Goal: Task Accomplishment & Management: Complete application form

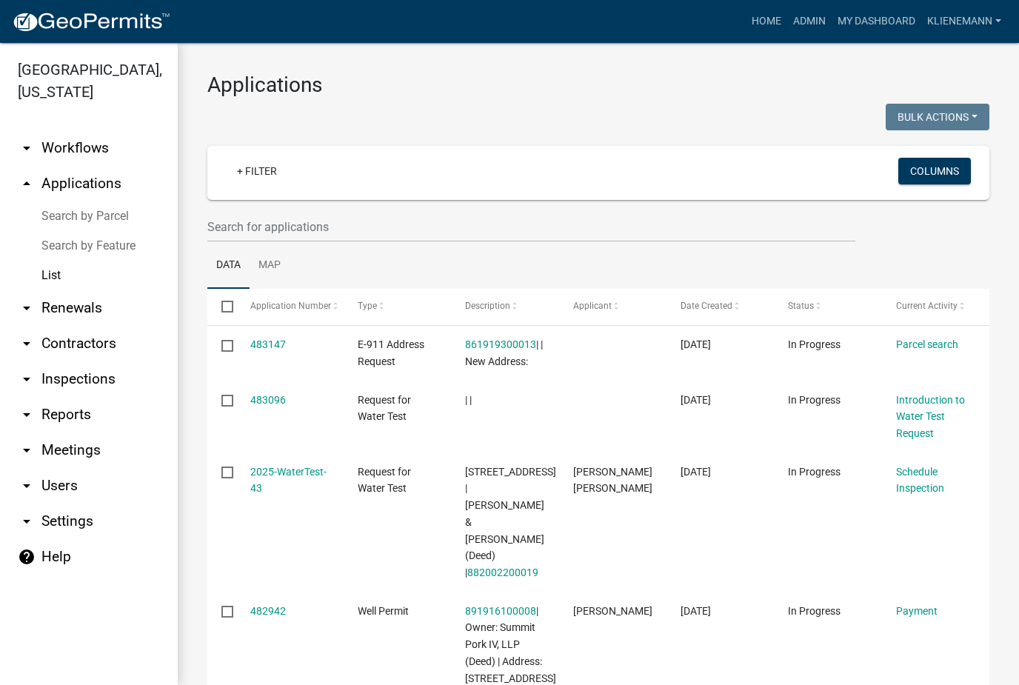
click at [256, 176] on link "+ Filter" at bounding box center [257, 171] width 64 height 27
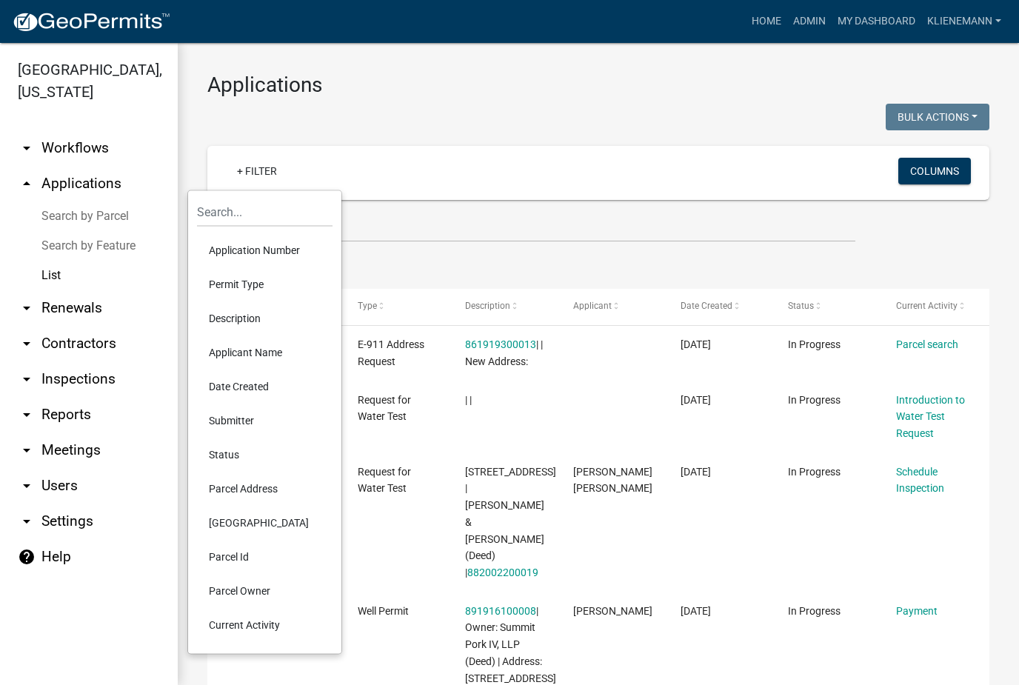
click at [236, 596] on li "Parcel Owner" at bounding box center [265, 591] width 136 height 34
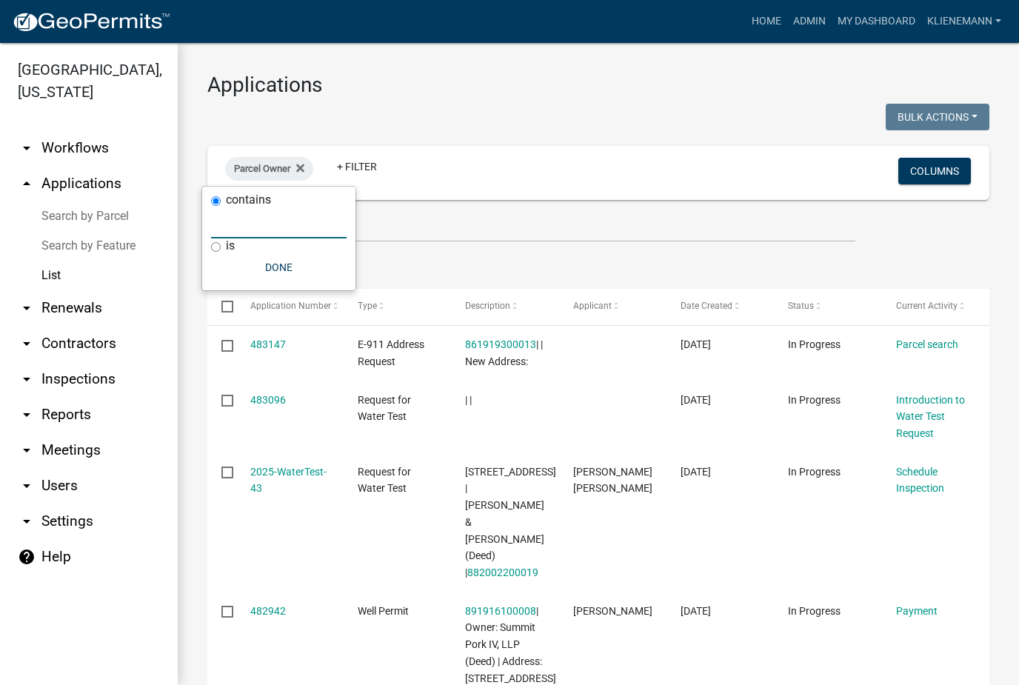
click at [226, 228] on input "text" at bounding box center [279, 223] width 136 height 30
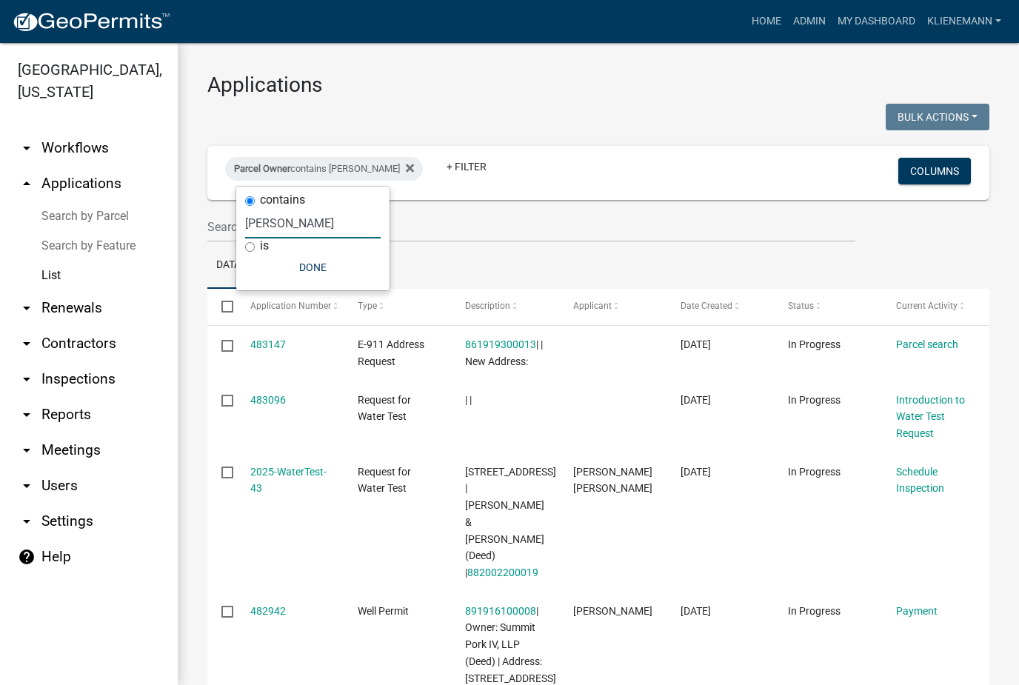
type input "[PERSON_NAME]"
click at [307, 278] on button "Done" at bounding box center [313, 267] width 136 height 27
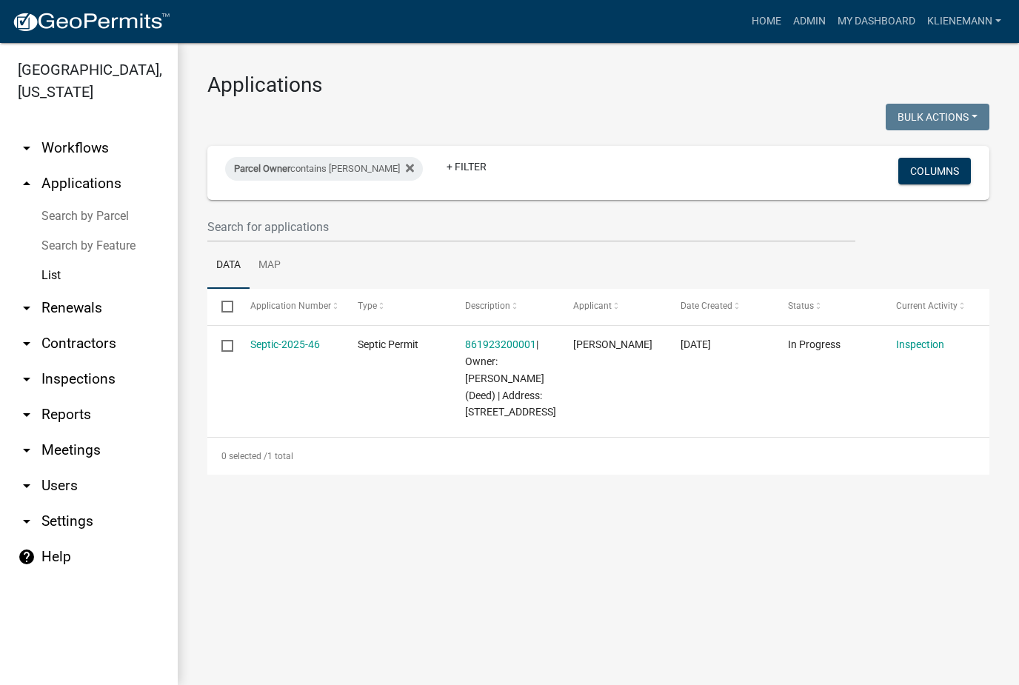
click at [281, 341] on link "Septic-2025-46" at bounding box center [285, 344] width 70 height 12
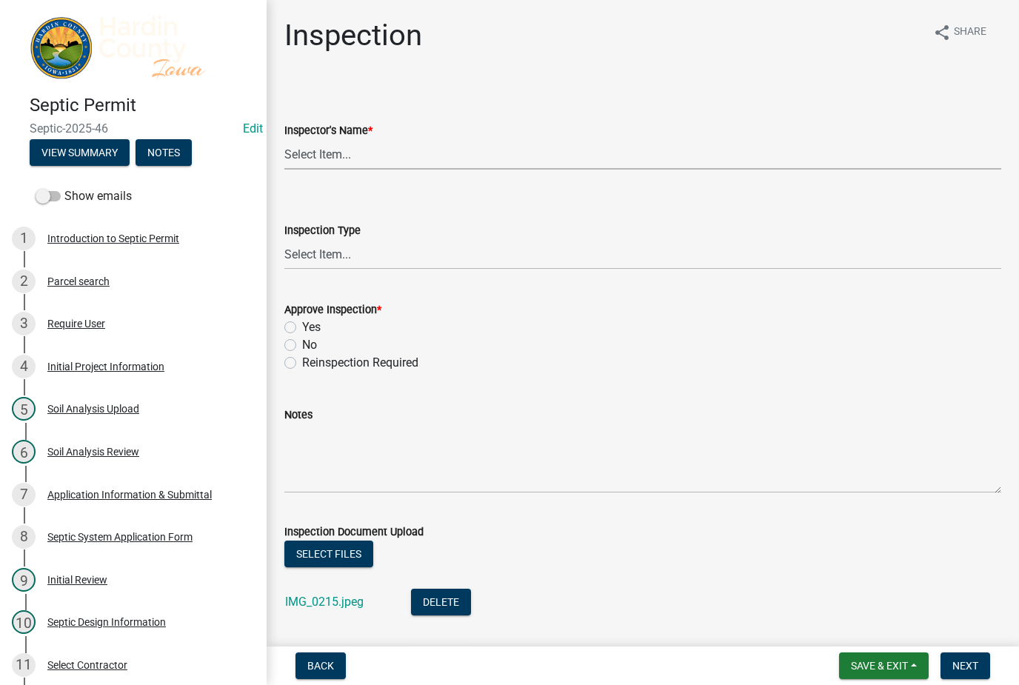
click at [298, 156] on select "Select Item... [PERSON_NAME] [PERSON_NAME] Roll [PERSON_NAME]" at bounding box center [642, 154] width 717 height 30
click at [307, 160] on select "Select Item... [PERSON_NAME] [PERSON_NAME] Roll [PERSON_NAME]" at bounding box center [642, 154] width 717 height 30
select select "92abfdc4-a32e-4fda-8546-51d3978c14c9"
click at [310, 268] on select "Select Item... [GEOGRAPHIC_DATA]" at bounding box center [642, 254] width 717 height 30
click at [313, 263] on select "Select Item... [GEOGRAPHIC_DATA]" at bounding box center [642, 254] width 717 height 30
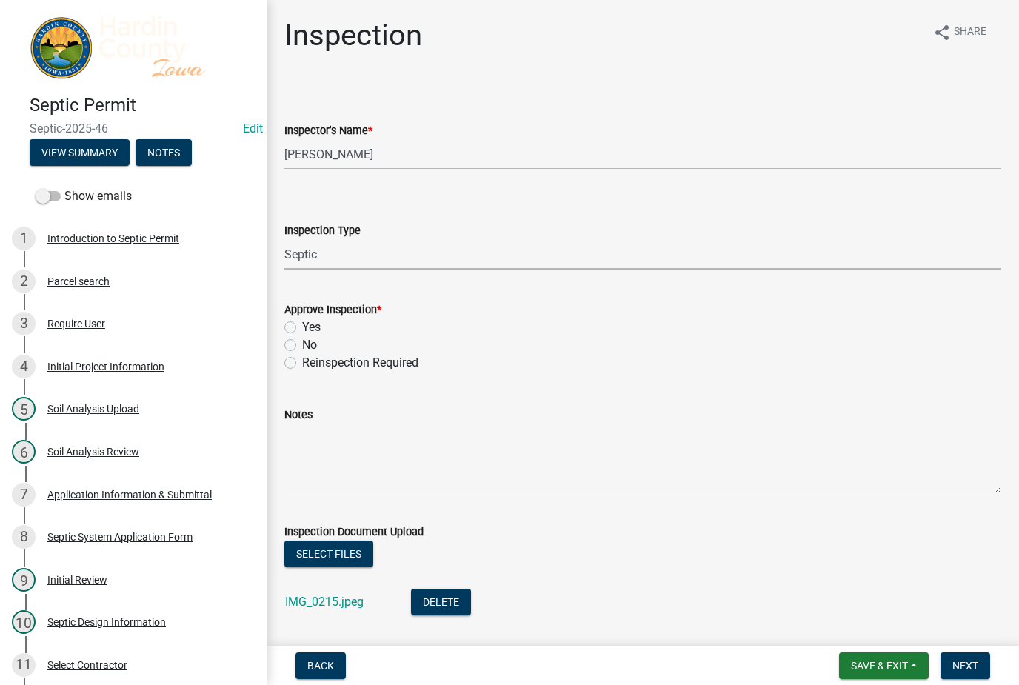
select select "3f6a41d2-1bc0-4b02-a119-7a8f2dc110ad"
click at [302, 326] on label "Yes" at bounding box center [311, 327] width 19 height 18
click at [302, 326] on input "Yes" at bounding box center [307, 323] width 10 height 10
radio input "true"
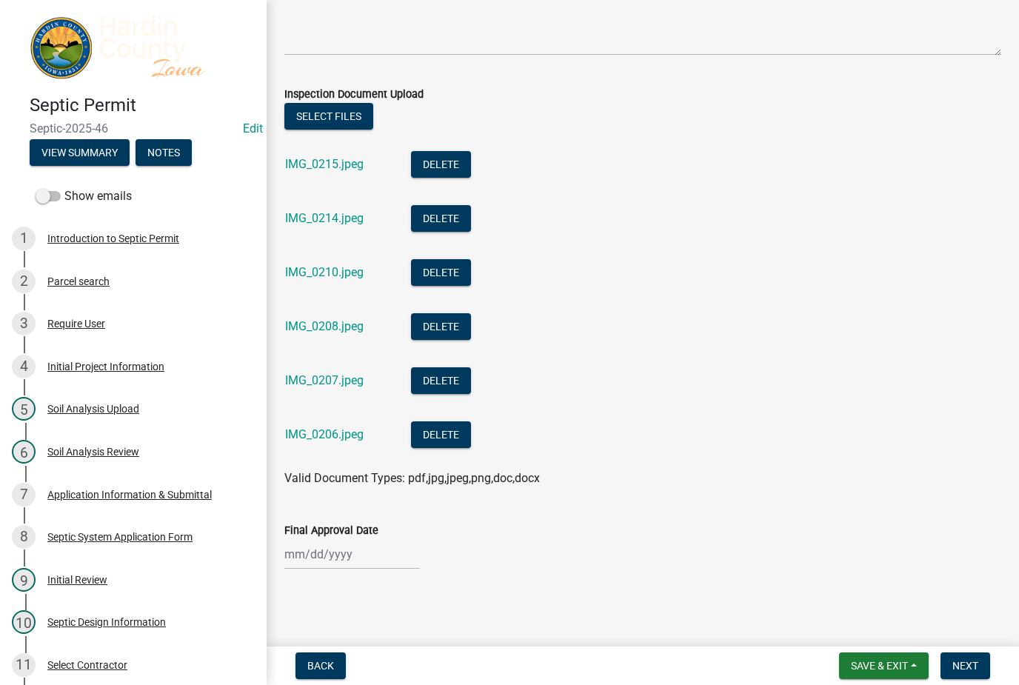
scroll to position [438, 0]
click at [304, 122] on button "Select files" at bounding box center [328, 116] width 89 height 27
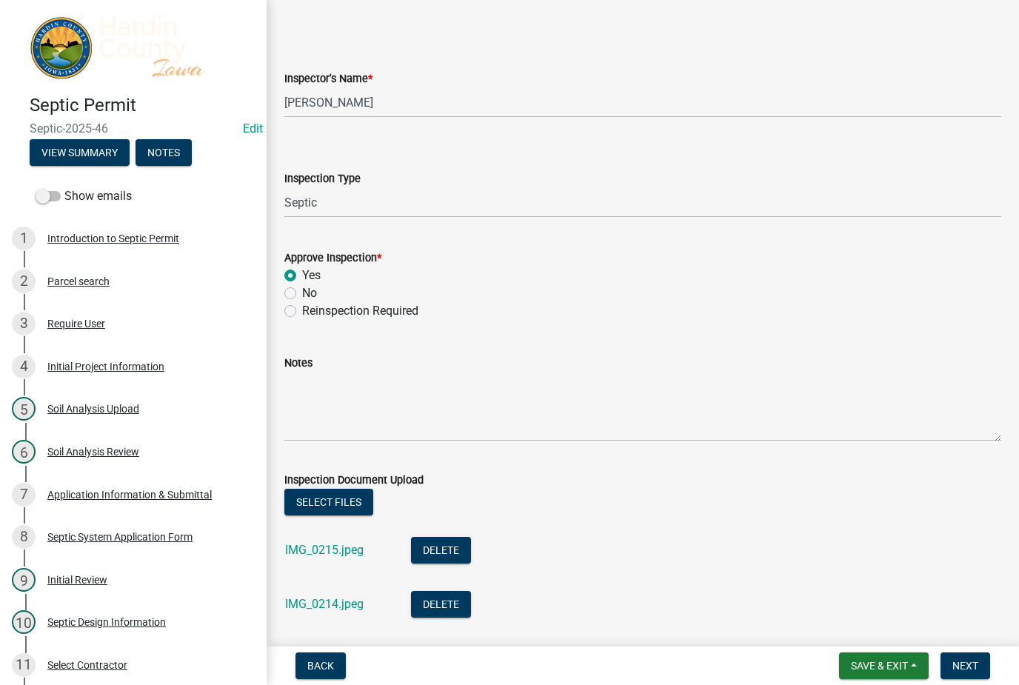
scroll to position [50, 0]
